Goal: Information Seeking & Learning: Learn about a topic

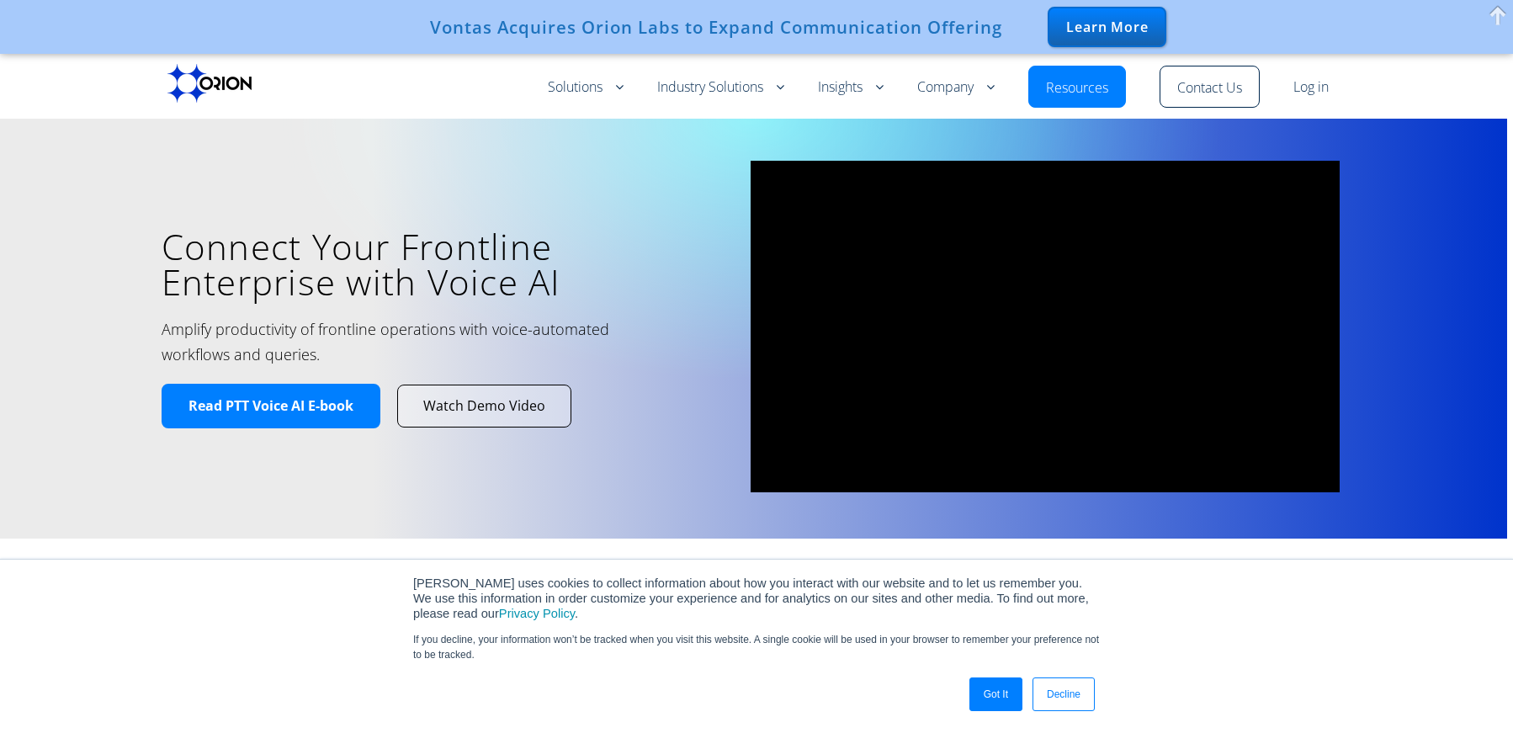
click at [1313, 94] on link "Log in" at bounding box center [1311, 87] width 35 height 20
click at [996, 692] on link "Got It" at bounding box center [996, 694] width 53 height 34
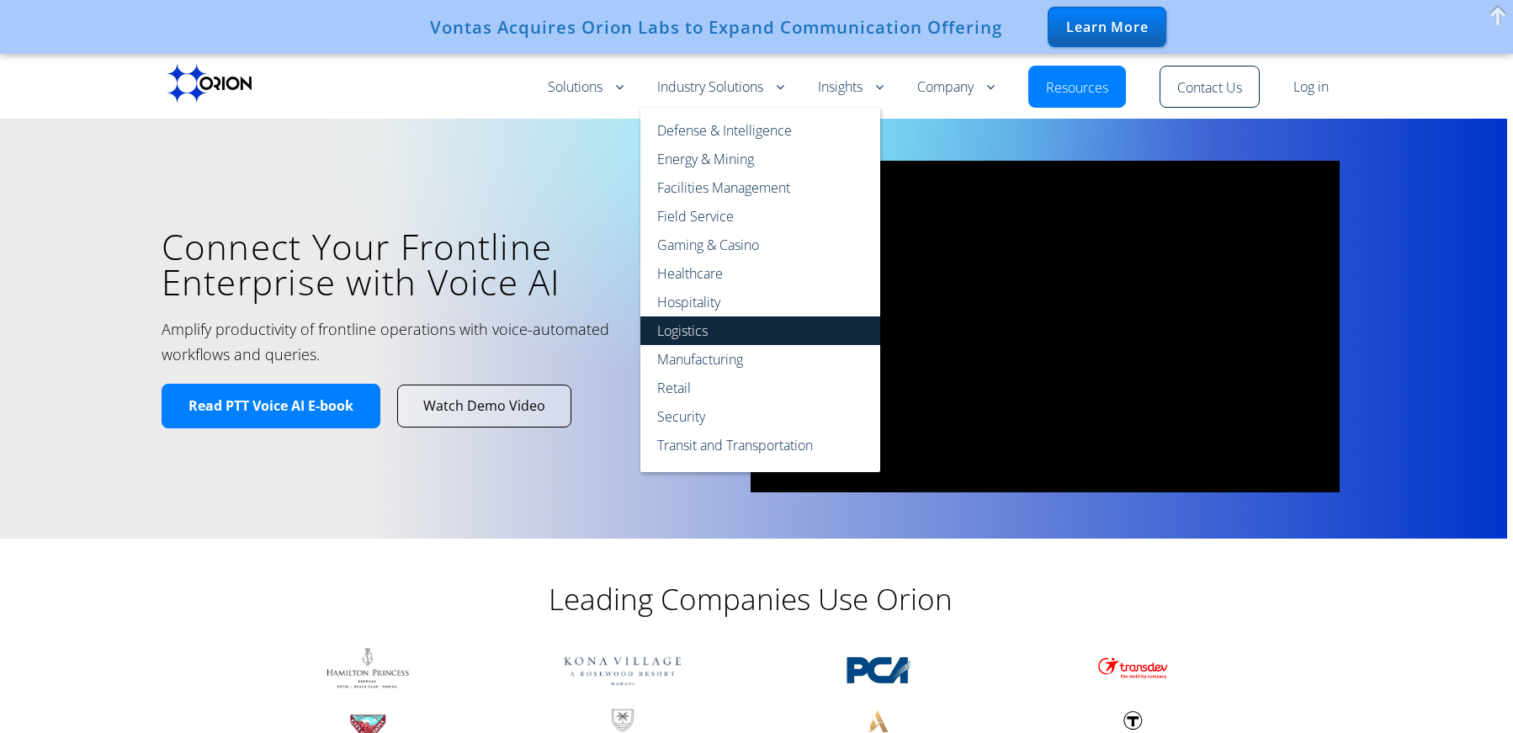
click at [693, 333] on link "Logistics" at bounding box center [760, 330] width 240 height 29
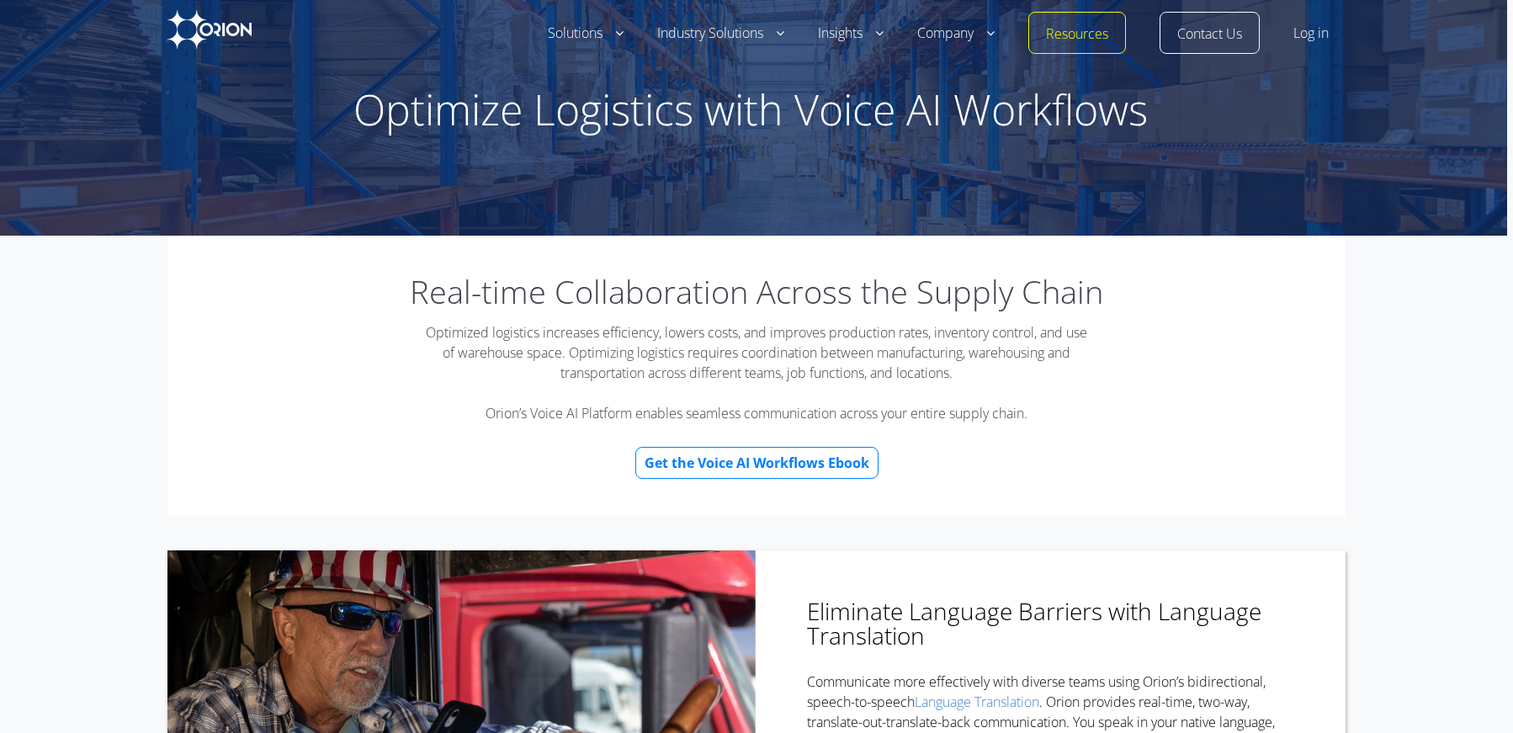
click at [1315, 37] on link "Log in" at bounding box center [1311, 34] width 35 height 20
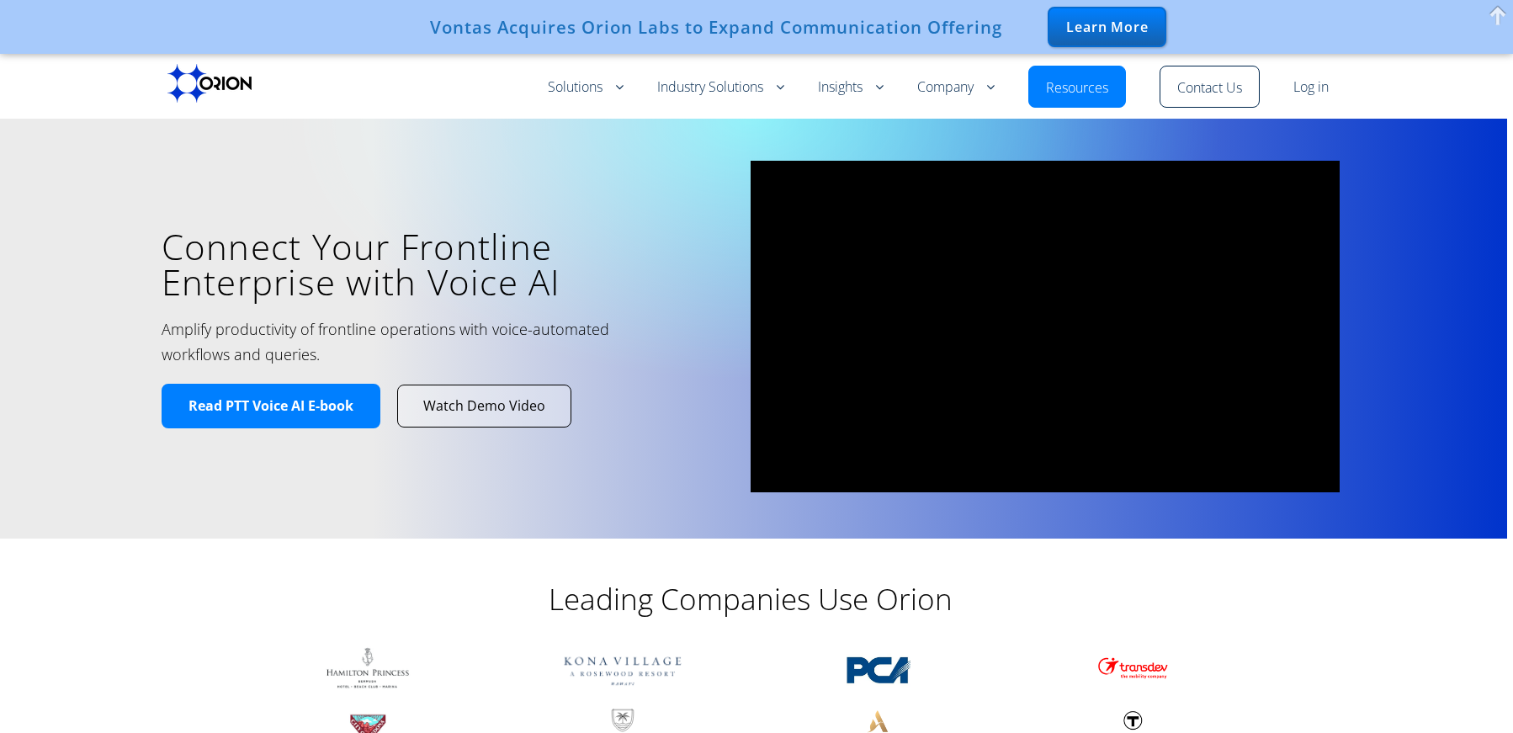
click at [525, 412] on span "Watch Demo Video" at bounding box center [484, 406] width 122 height 18
click at [1318, 90] on link "Log in" at bounding box center [1311, 87] width 35 height 20
click at [1081, 87] on link "Resources" at bounding box center [1077, 88] width 62 height 20
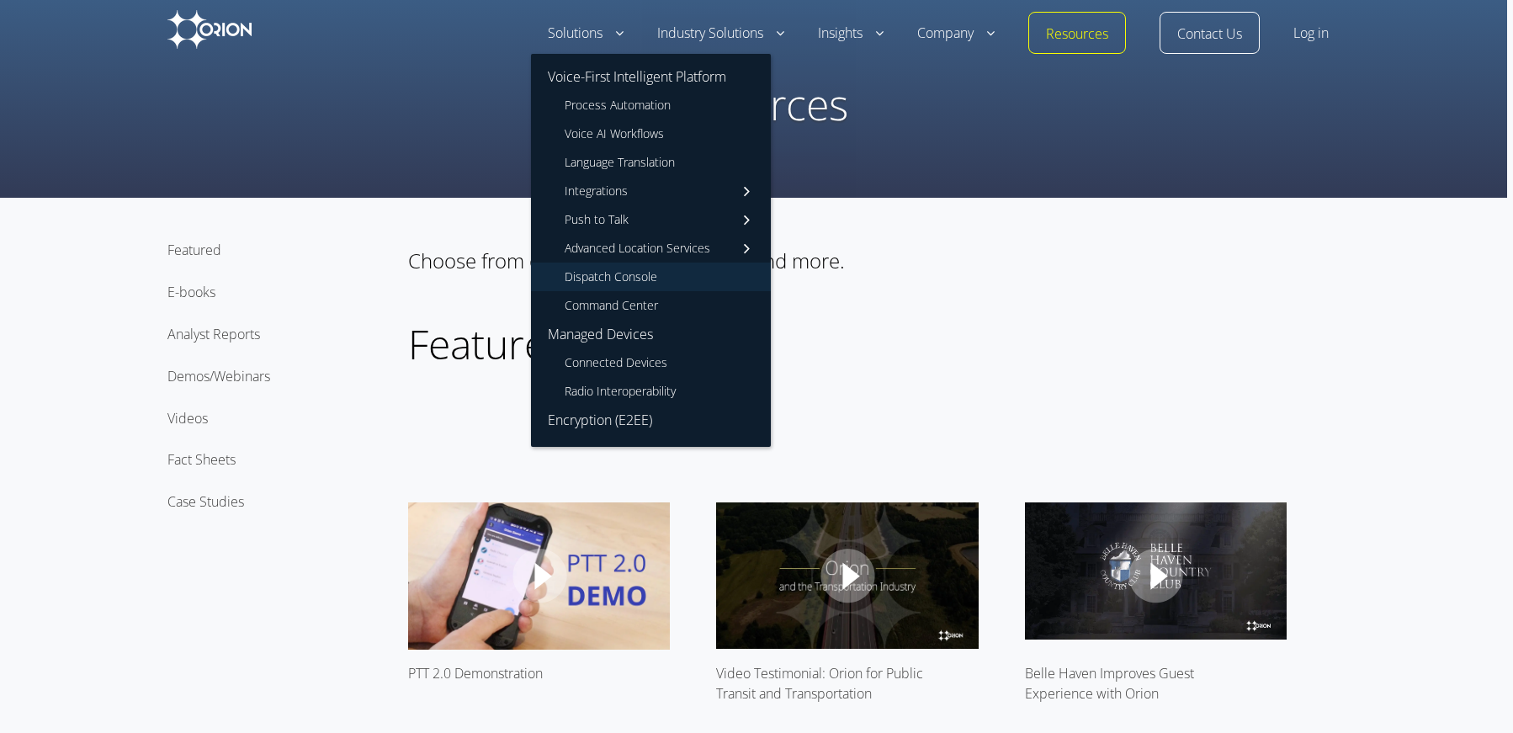
click at [638, 274] on link "Dispatch Console" at bounding box center [651, 277] width 240 height 29
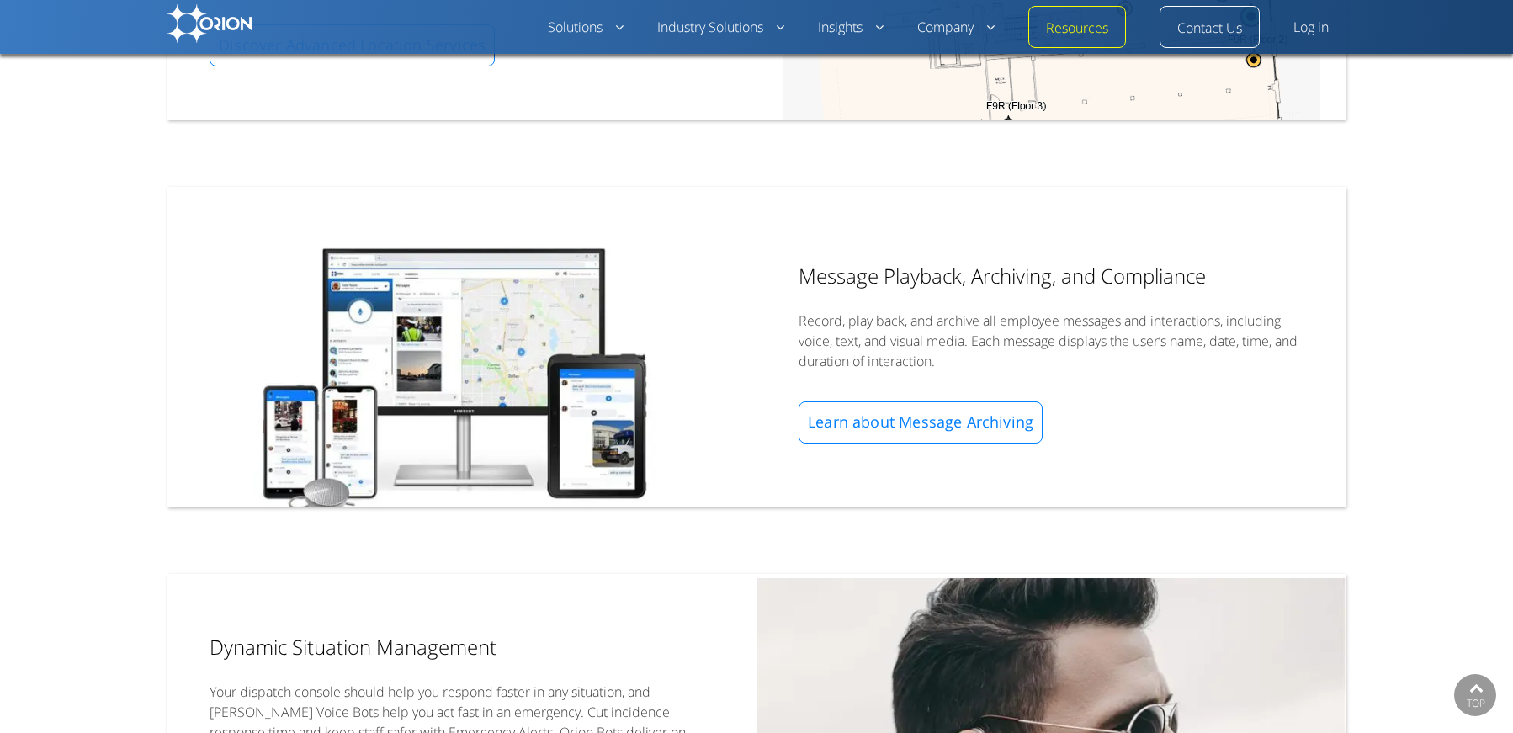
scroll to position [1347, 0]
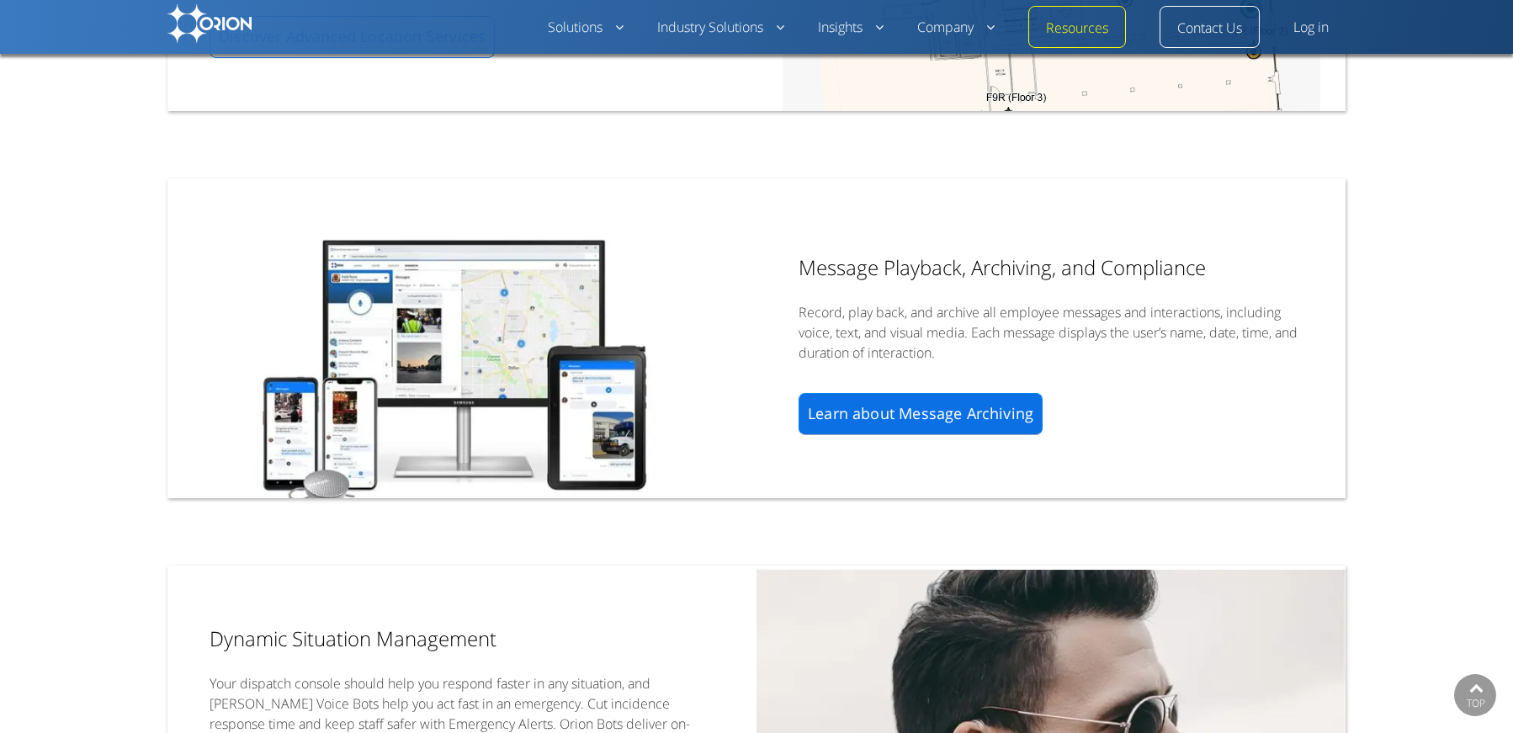
click at [898, 393] on link "Learn about Message Archiving" at bounding box center [921, 414] width 244 height 42
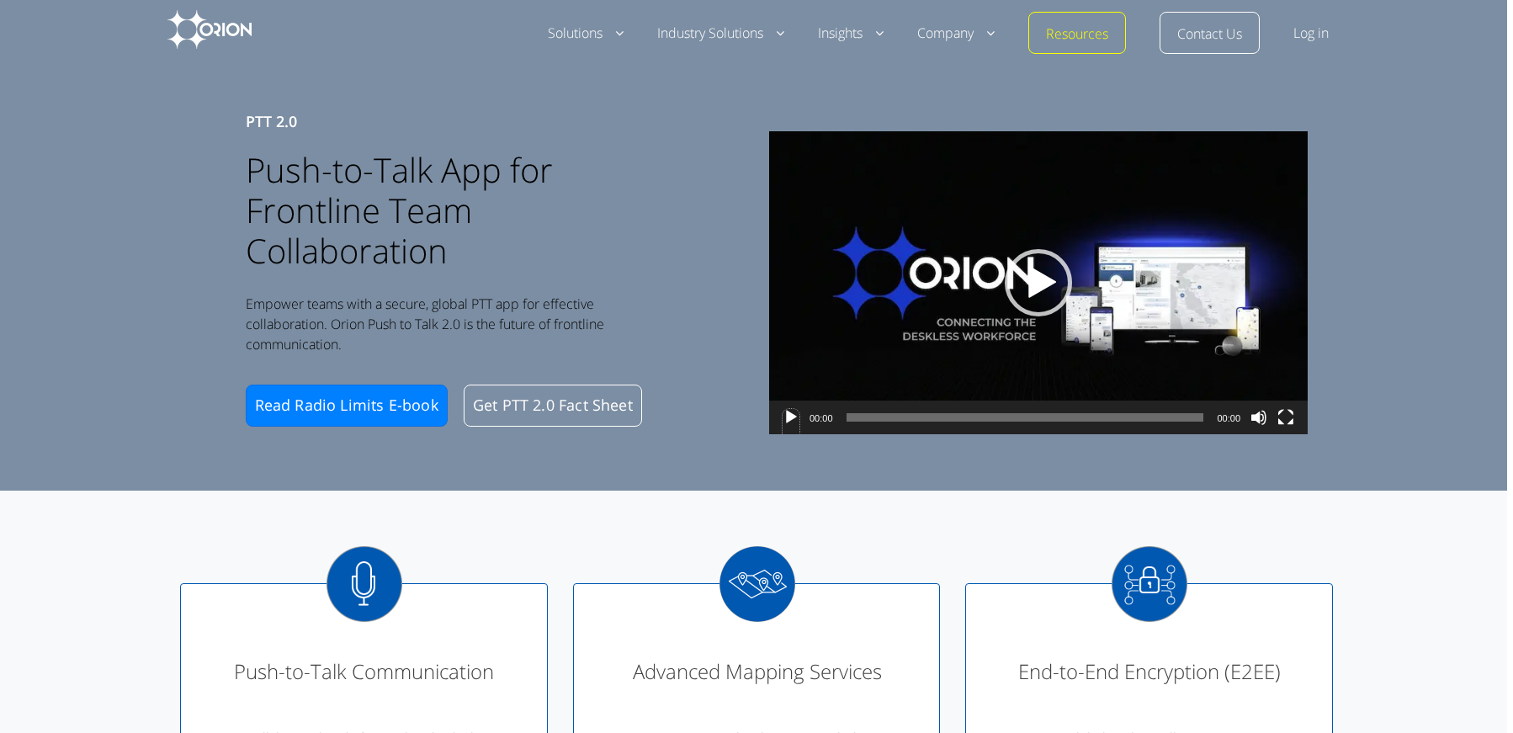
click at [800, 419] on button "Play" at bounding box center [791, 430] width 17 height 42
click at [938, 419] on span "00:21" at bounding box center [1026, 417] width 358 height 8
click at [985, 419] on span "00:34" at bounding box center [1026, 417] width 358 height 8
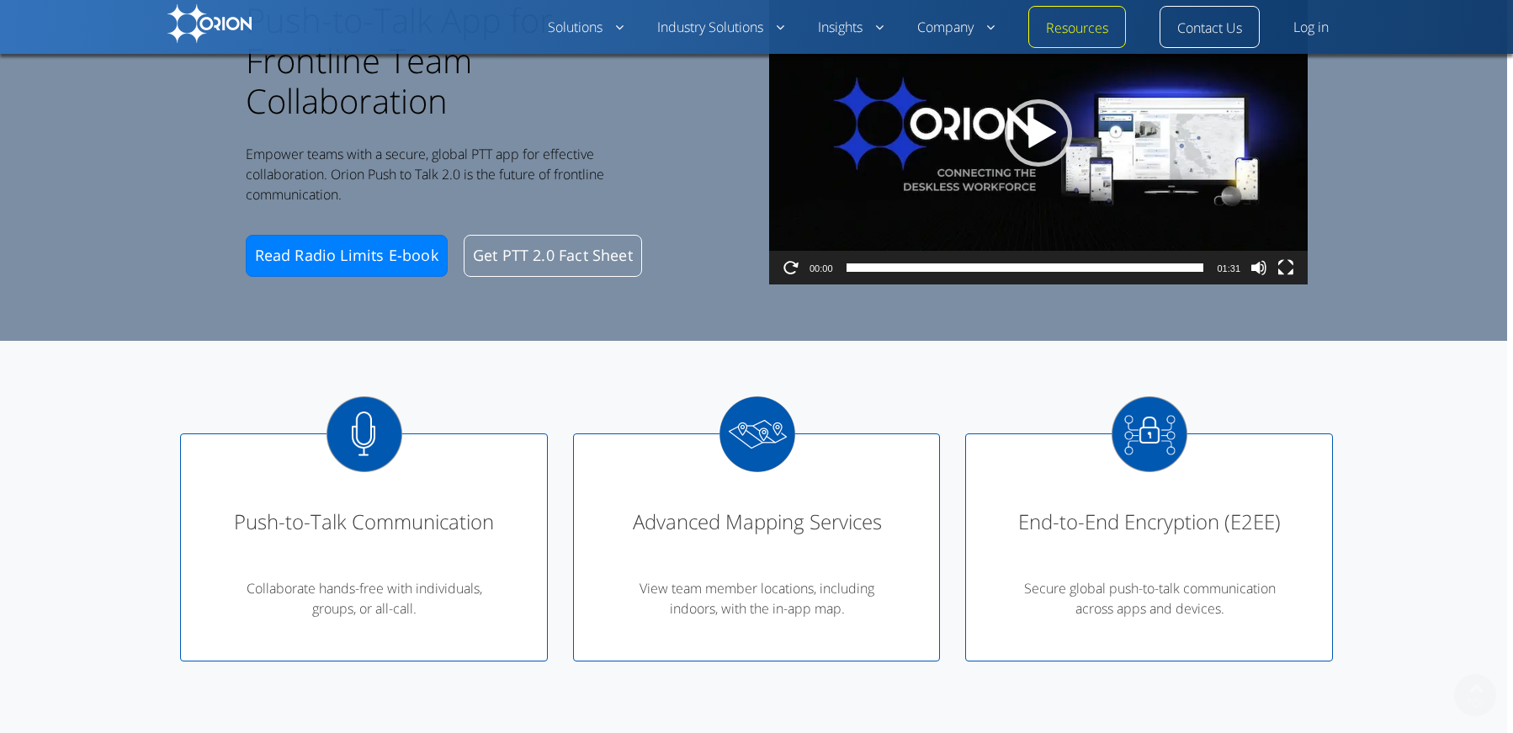
scroll to position [421, 0]
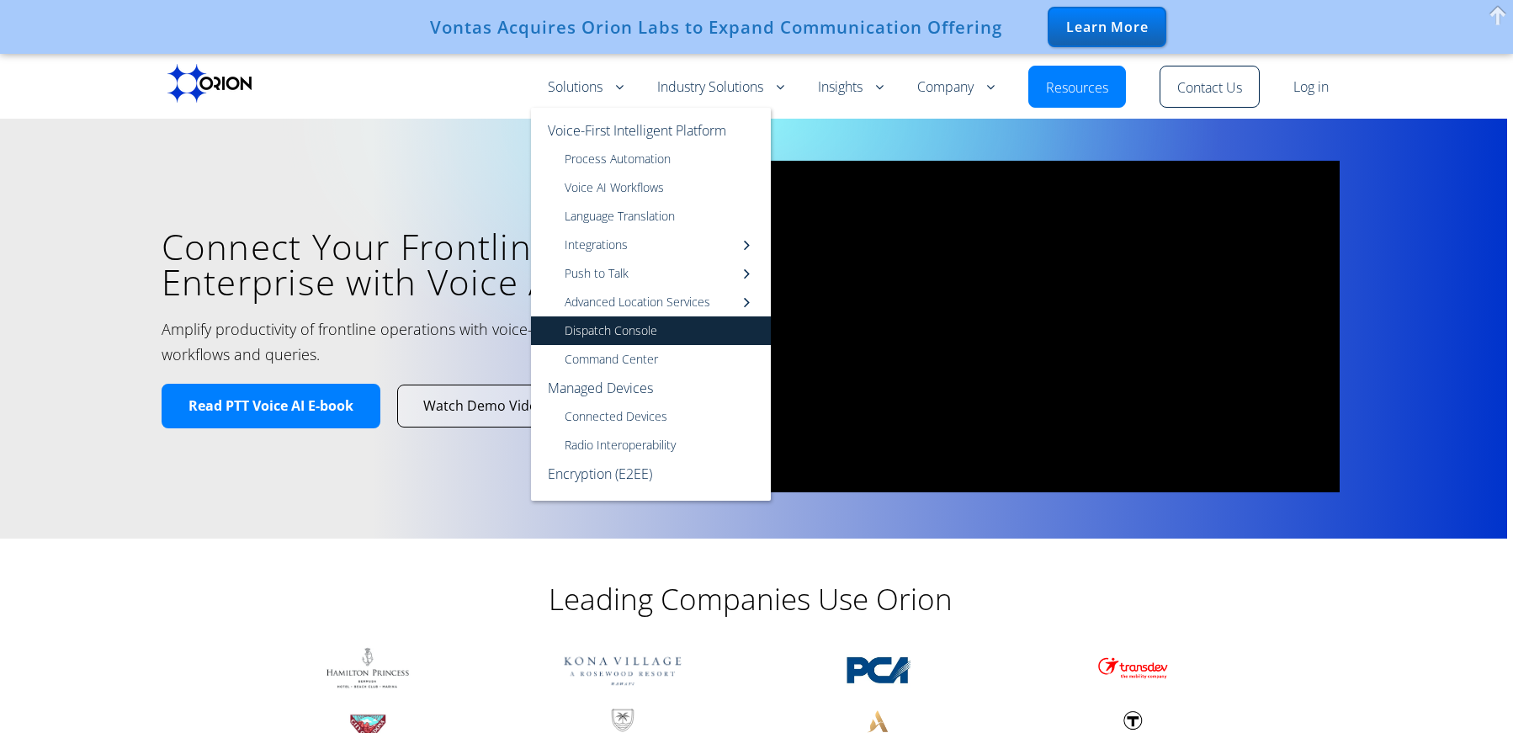
click at [614, 333] on link "Dispatch Console" at bounding box center [651, 330] width 240 height 29
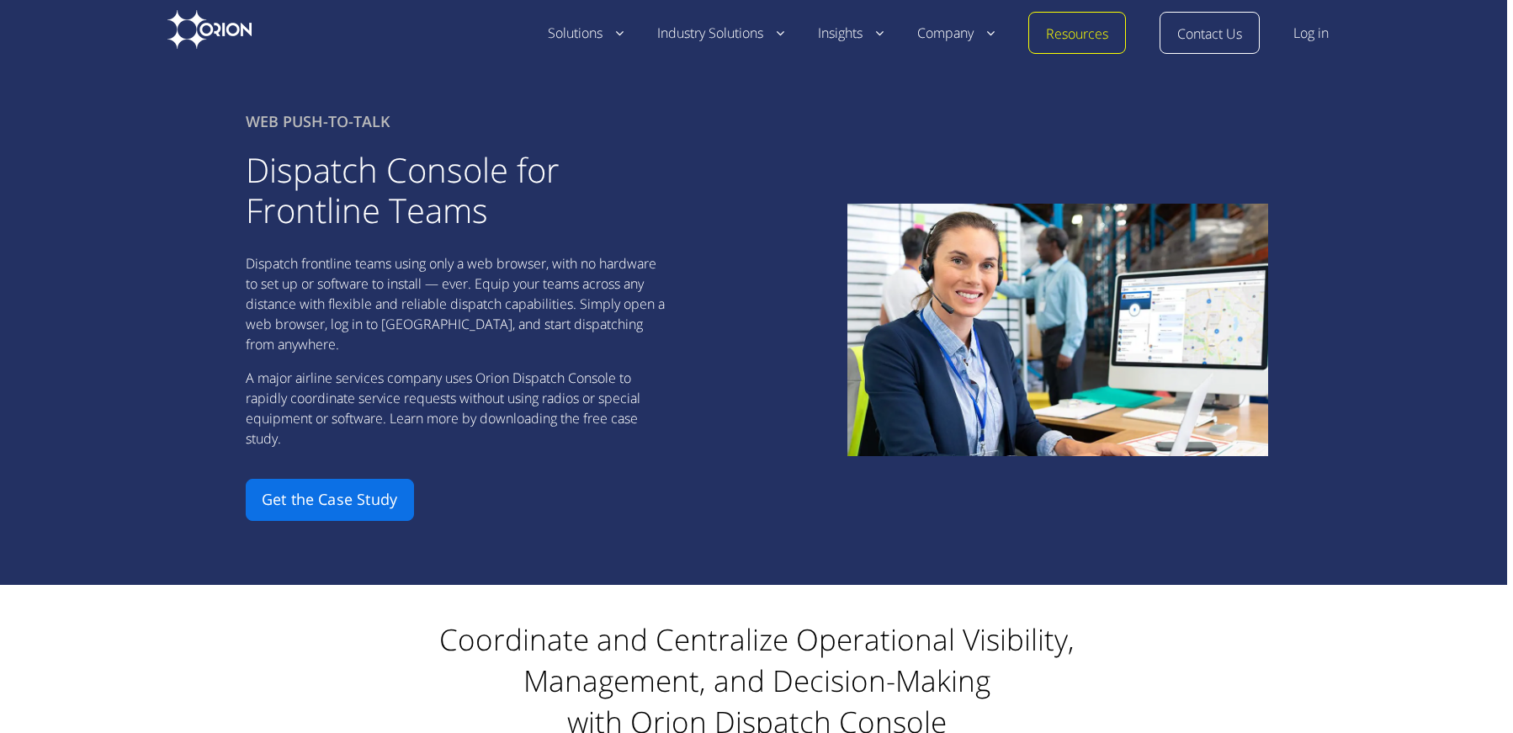
click at [345, 482] on link "Get the Case Study" at bounding box center [330, 500] width 168 height 42
click at [325, 491] on link "Get the Case Study" at bounding box center [330, 500] width 168 height 42
click at [358, 482] on link "Get the Case Study" at bounding box center [330, 500] width 168 height 42
click at [323, 479] on link "Get the Case Study" at bounding box center [330, 500] width 168 height 42
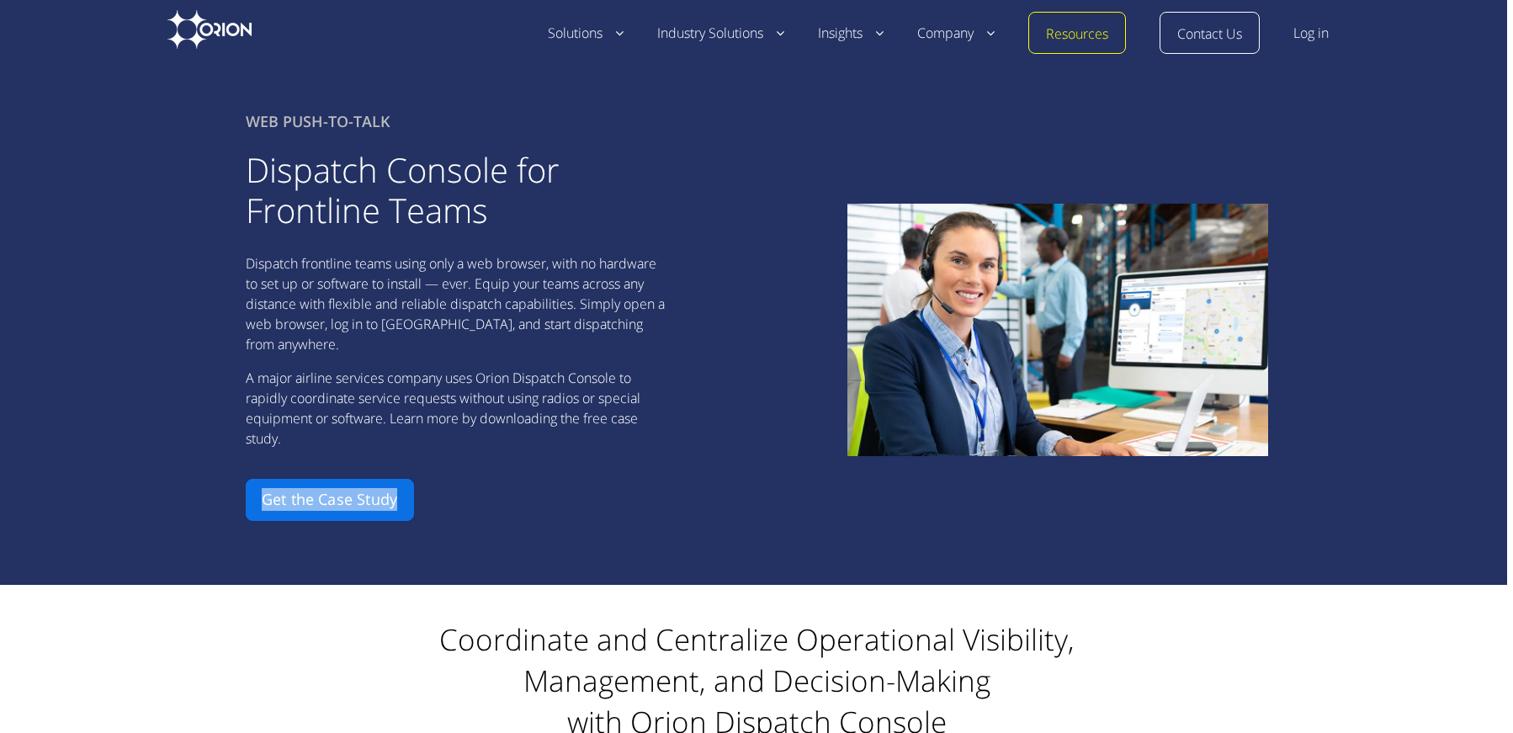
click at [323, 479] on link "Get the Case Study" at bounding box center [330, 500] width 168 height 42
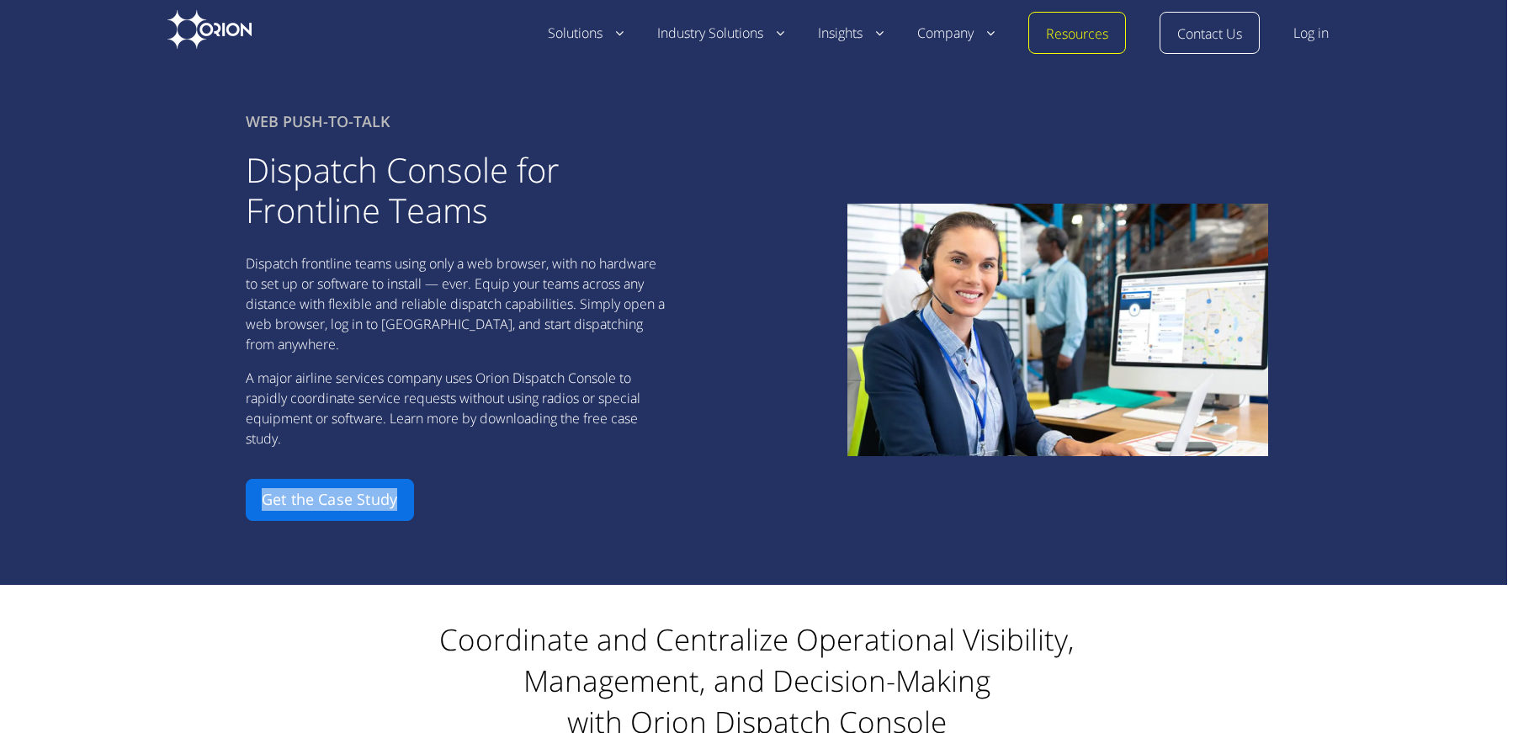
click at [323, 479] on link "Get the Case Study" at bounding box center [330, 500] width 168 height 42
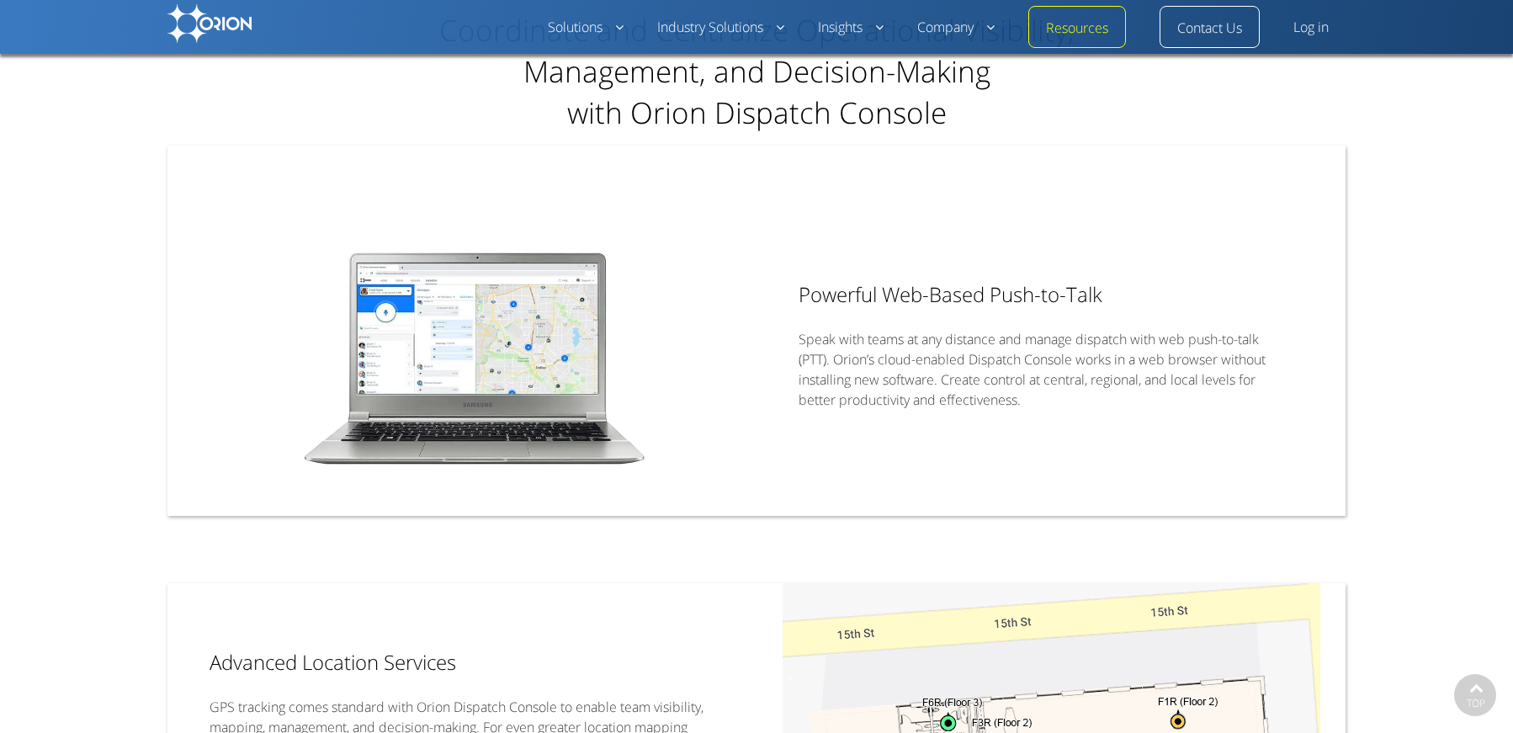
scroll to position [589, 0]
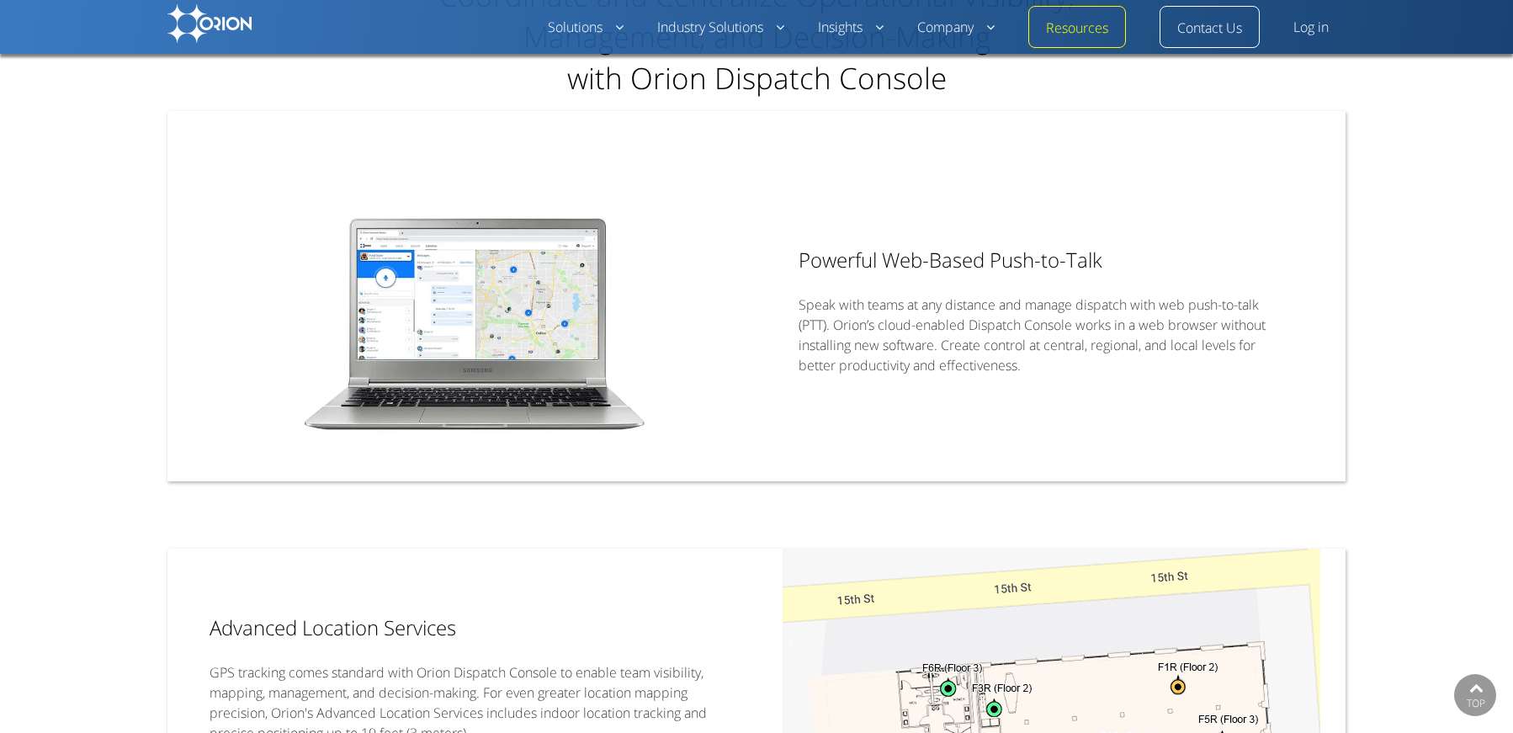
click at [512, 303] on img at bounding box center [475, 324] width 564 height 376
click at [914, 295] on p "Speak with teams at any distance and manage dispatch with web push-to-talk (PTT…" at bounding box center [1039, 335] width 480 height 81
click at [933, 244] on h2 "Powerful Web-Based Push-to-Talk" at bounding box center [1039, 260] width 480 height 36
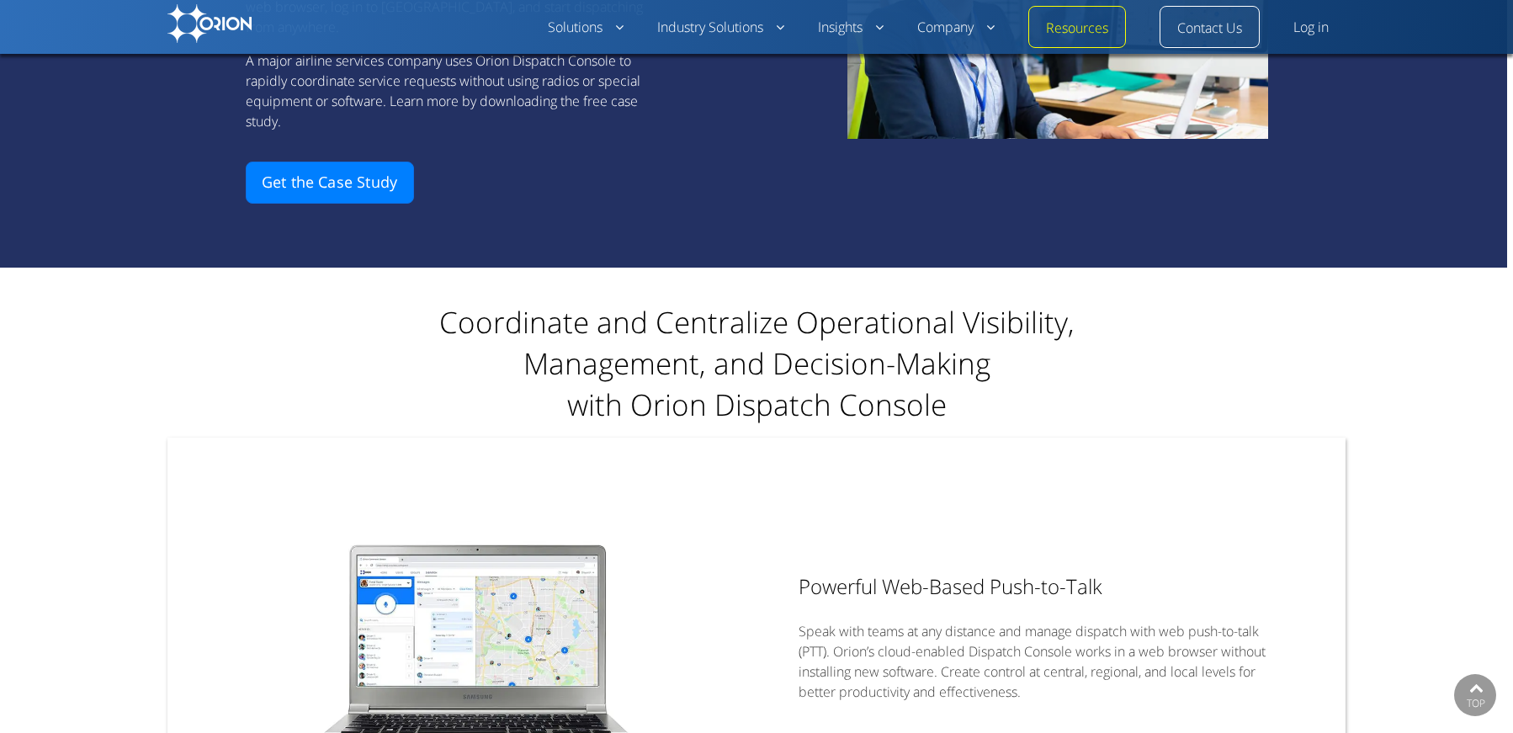
scroll to position [252, 0]
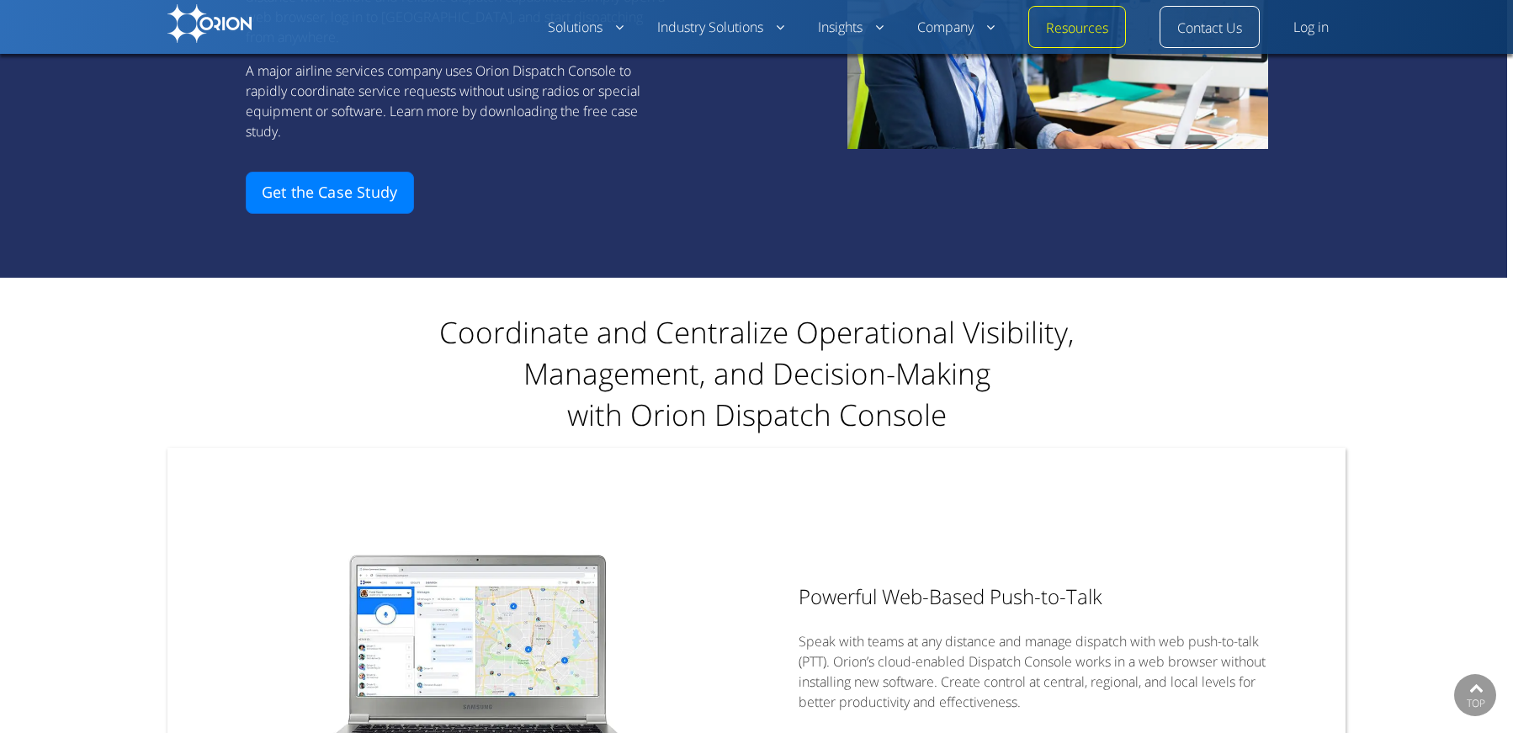
click at [614, 384] on h2 "Coordinate and Centralize Operational Visibility, Management, and Decision-Maki…" at bounding box center [756, 373] width 715 height 124
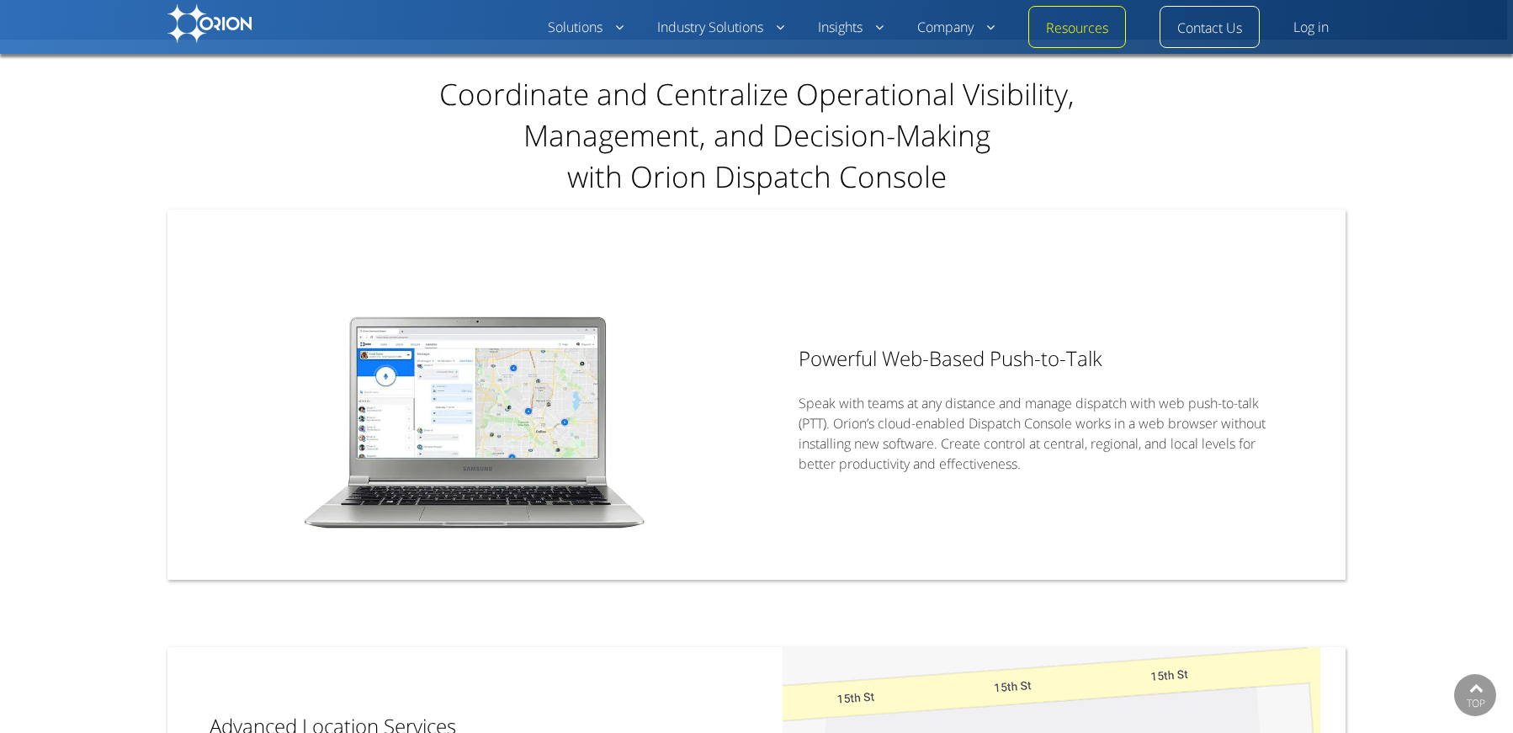
scroll to position [505, 0]
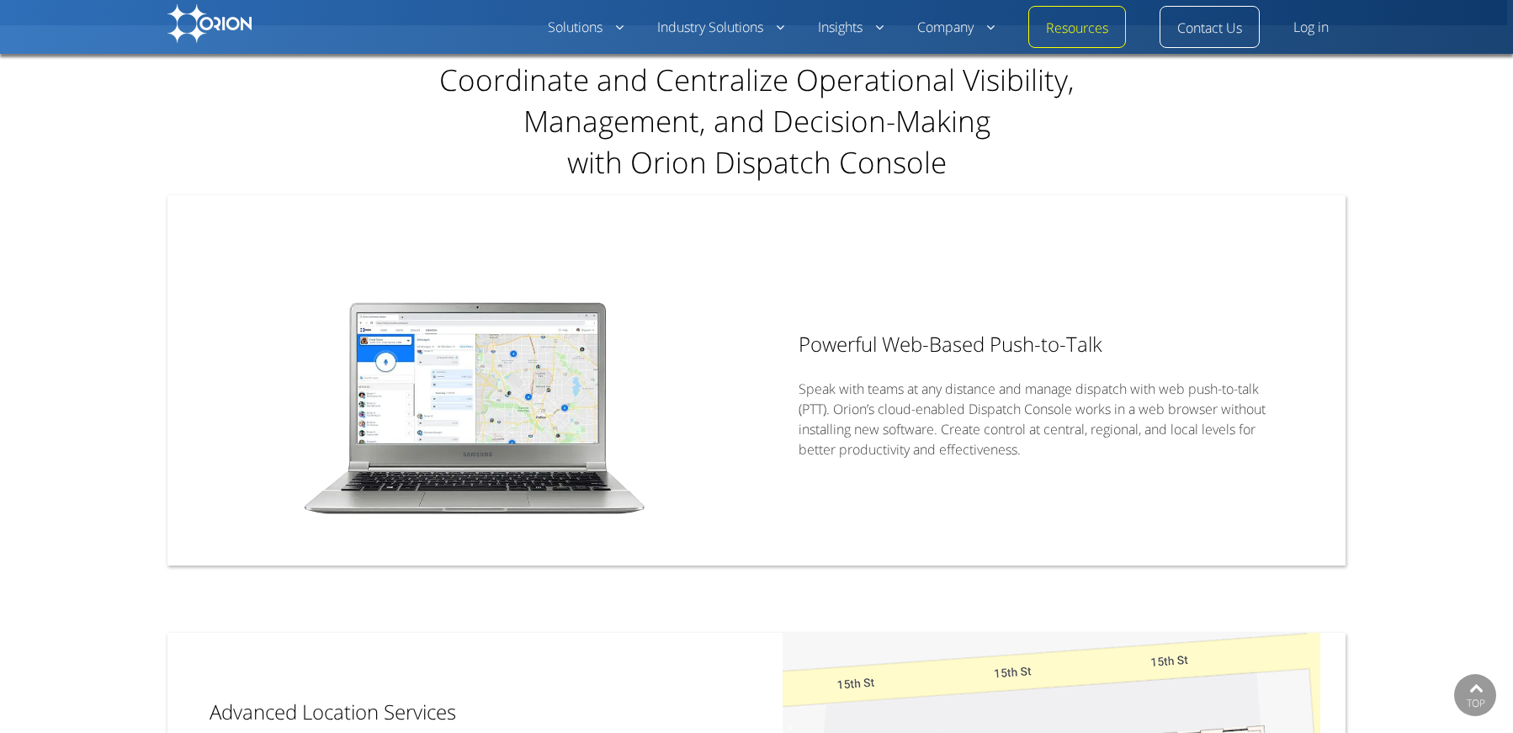
click at [388, 347] on img at bounding box center [475, 408] width 564 height 376
click at [560, 413] on img at bounding box center [475, 408] width 564 height 376
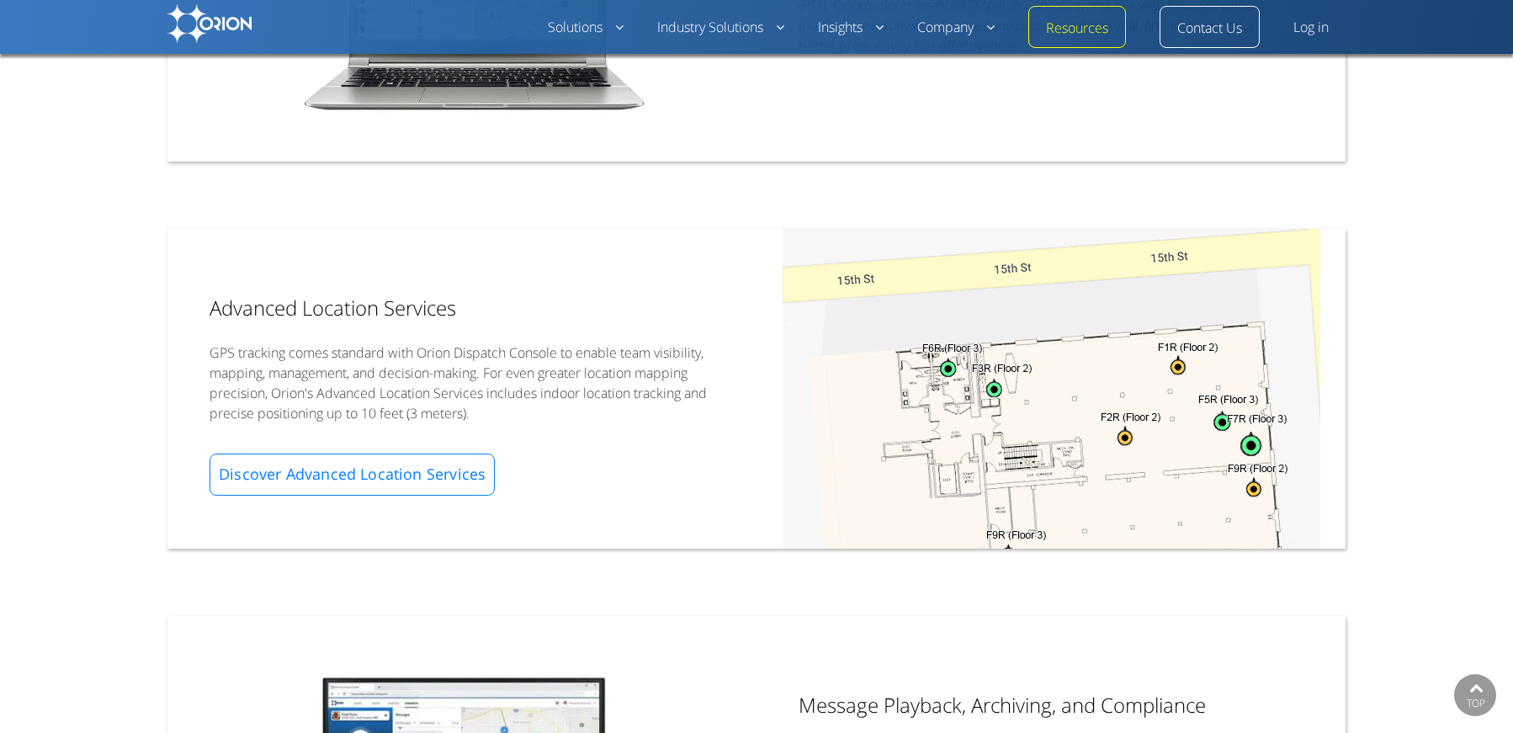
scroll to position [926, 0]
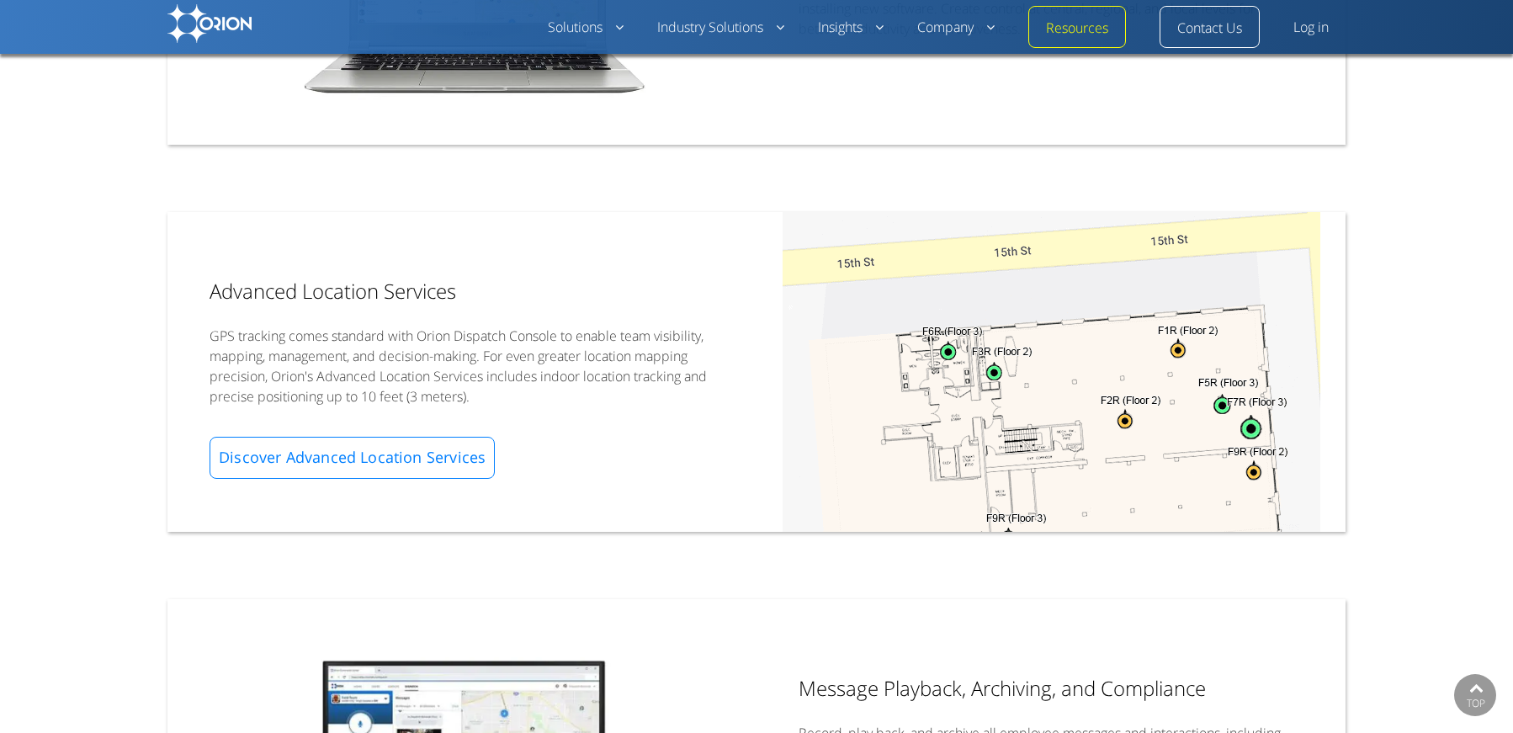
click at [438, 353] on p "GPS tracking comes standard with Orion Dispatch Console to enable team visibili…" at bounding box center [462, 366] width 505 height 81
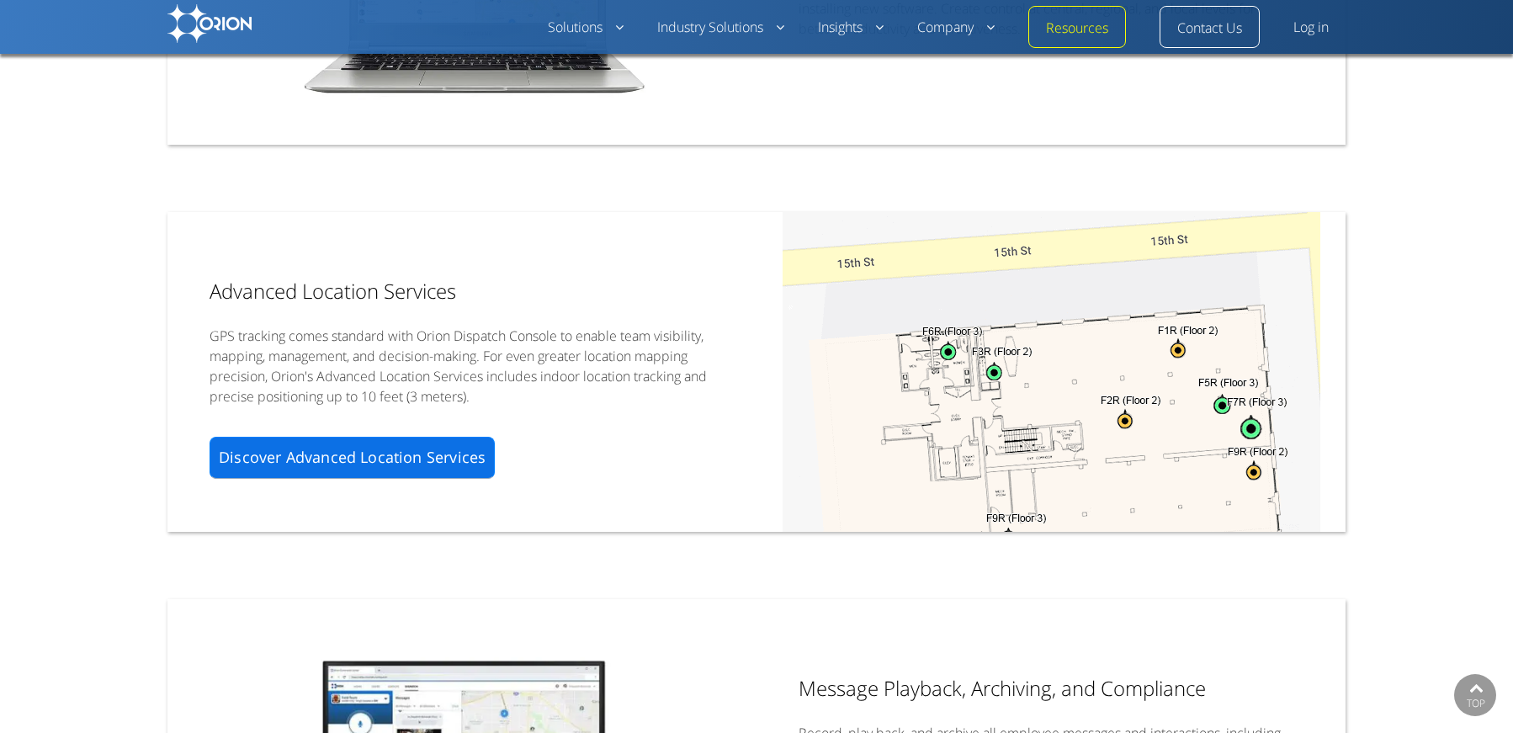
click at [384, 439] on link "Discover Advanced Location Services" at bounding box center [352, 458] width 285 height 42
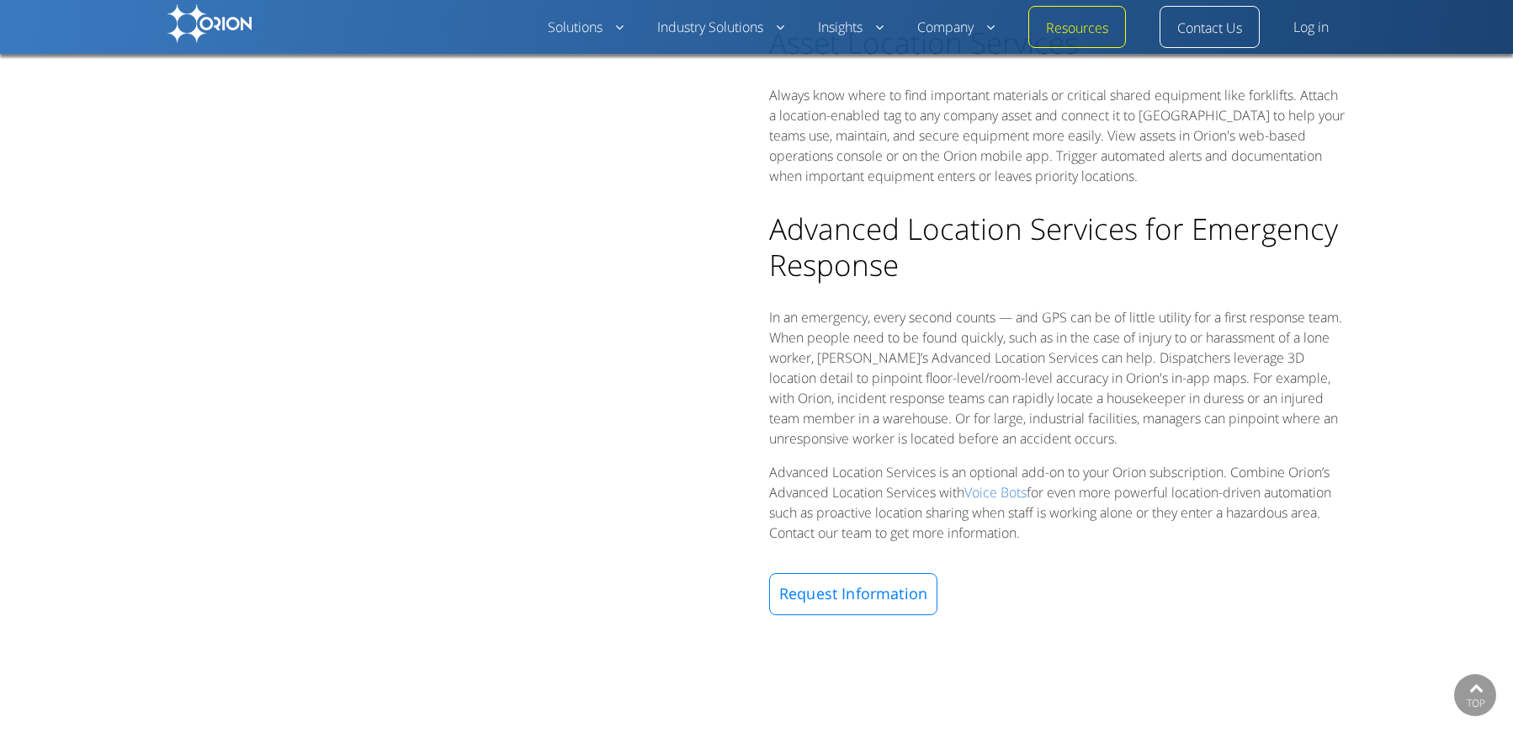
scroll to position [1178, 0]
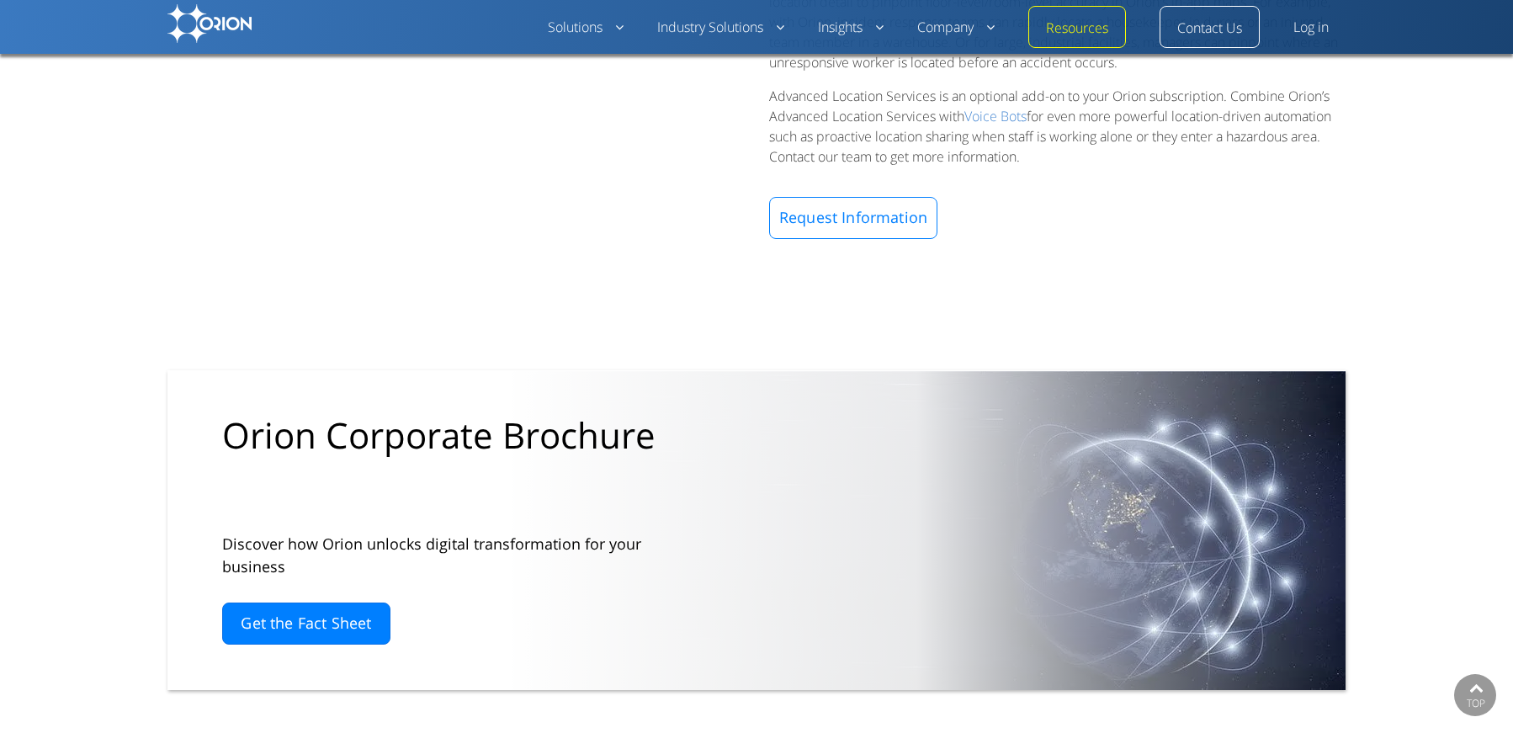
click at [1306, 29] on link "Log in" at bounding box center [1311, 28] width 35 height 20
